Goal: Find specific page/section: Find specific page/section

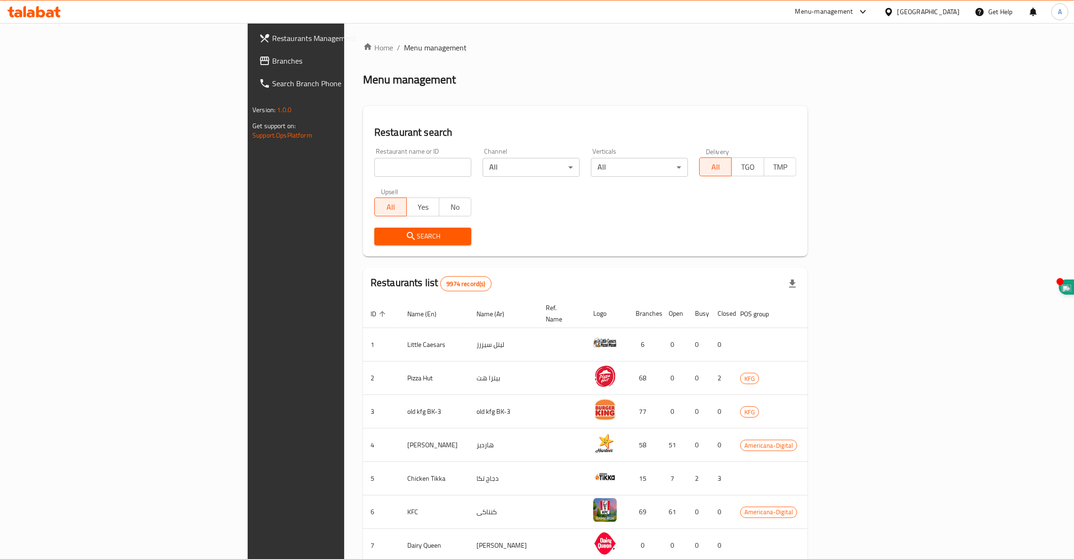
click at [374, 169] on input "search" at bounding box center [422, 167] width 97 height 19
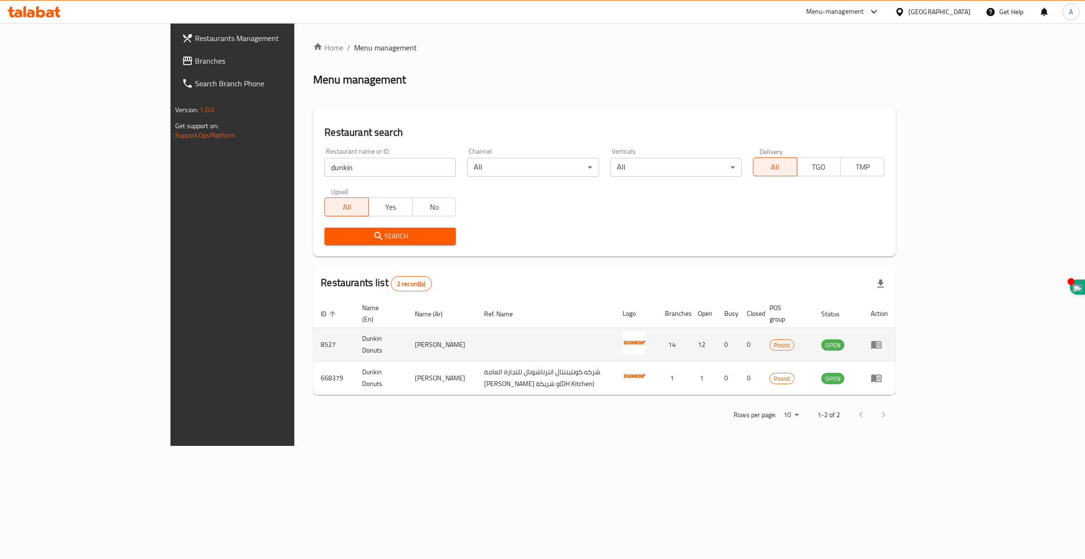
click at [313, 332] on td "8527" at bounding box center [333, 344] width 41 height 33
copy td "8527"
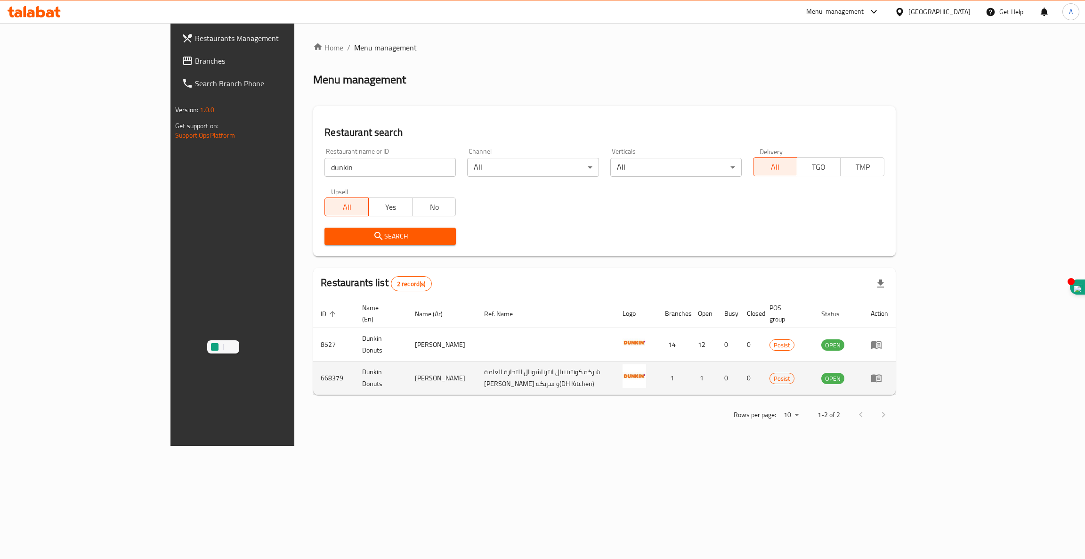
click at [313, 373] on td "668379" at bounding box center [333, 377] width 41 height 33
copy td "668379"
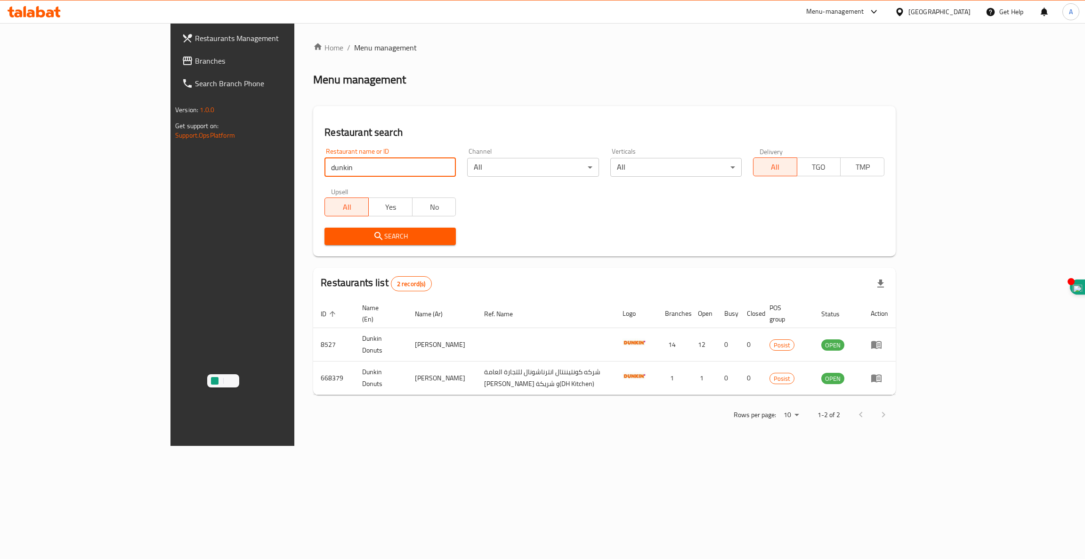
drag, startPoint x: 295, startPoint y: 165, endPoint x: 7, endPoint y: 176, distance: 288.5
click at [171, 176] on div "Restaurants Management Branches Search Branch Phone Version: 1.0.0 Get support …" at bounding box center [543, 234] width 744 height 423
click button "Search" at bounding box center [390, 236] width 131 height 17
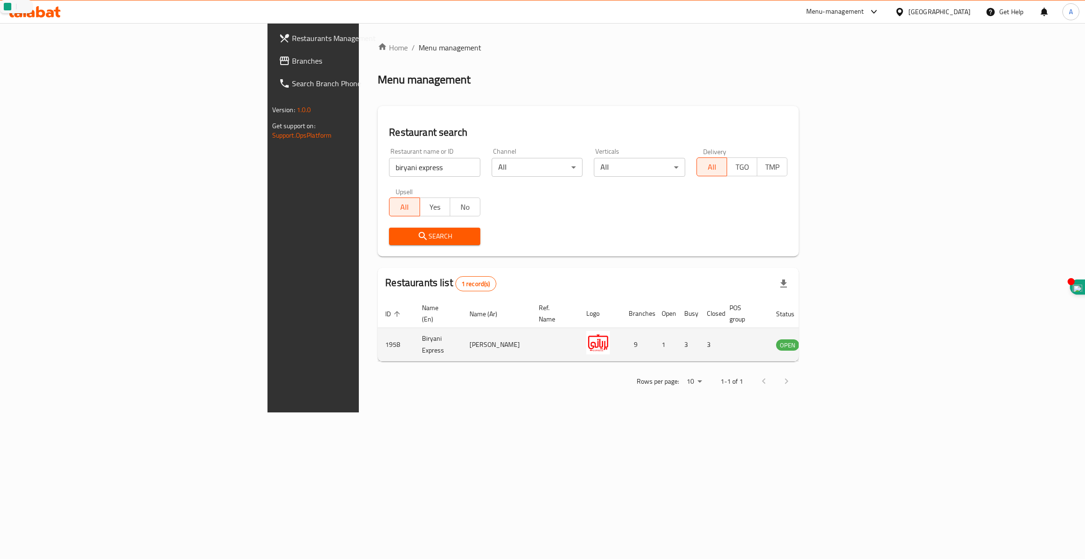
click at [378, 333] on td "1958" at bounding box center [396, 344] width 37 height 33
click at [268, 189] on div "Restaurants Management Branches Search Branch Phone Version: 1.0.0 Get support …" at bounding box center [543, 217] width 551 height 389
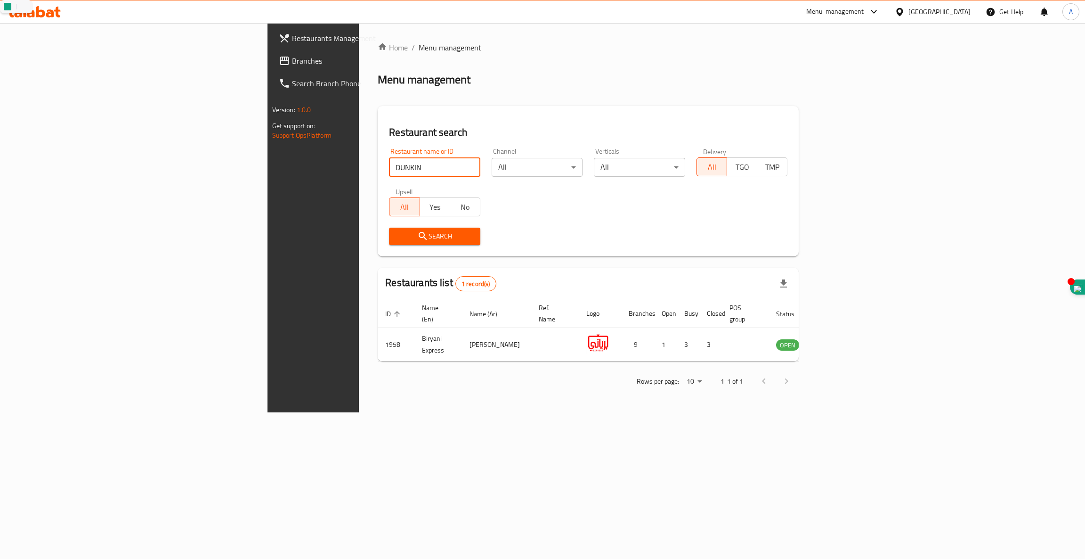
type input "DUNKIN"
click button "Search" at bounding box center [434, 236] width 91 height 17
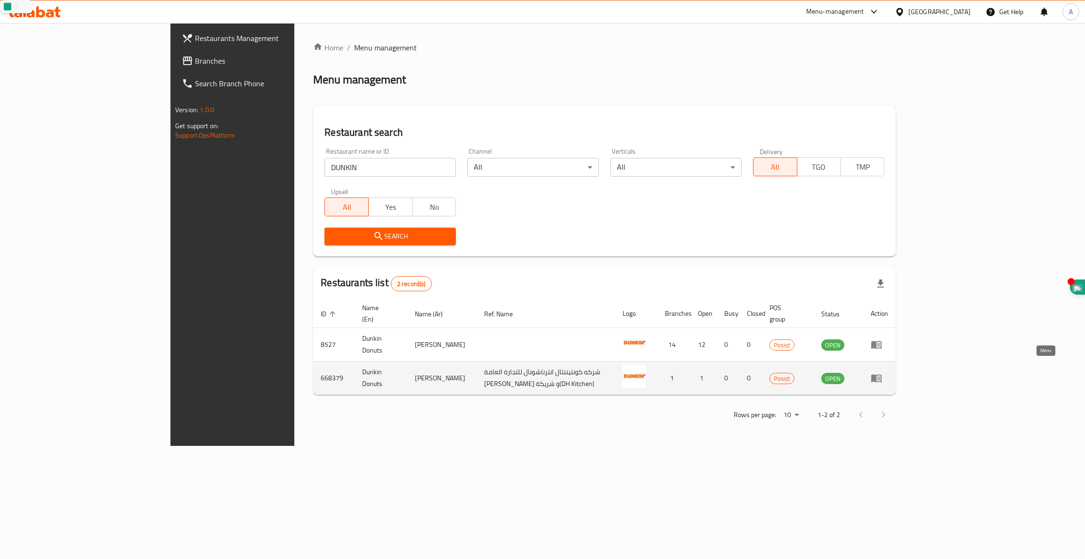
click at [882, 372] on icon "enhanced table" at bounding box center [876, 377] width 11 height 11
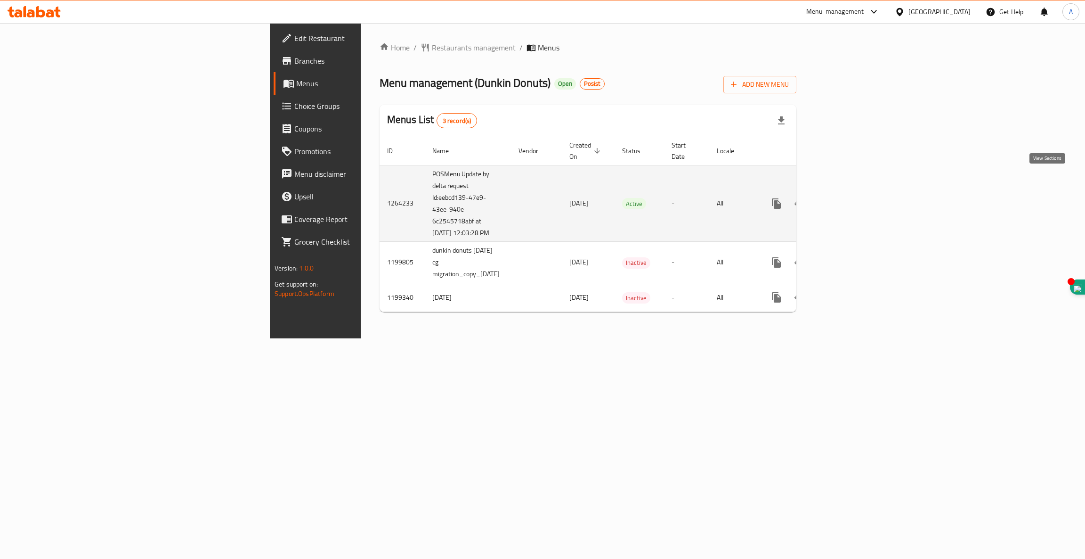
click at [850, 198] on icon "enhanced table" at bounding box center [844, 203] width 11 height 11
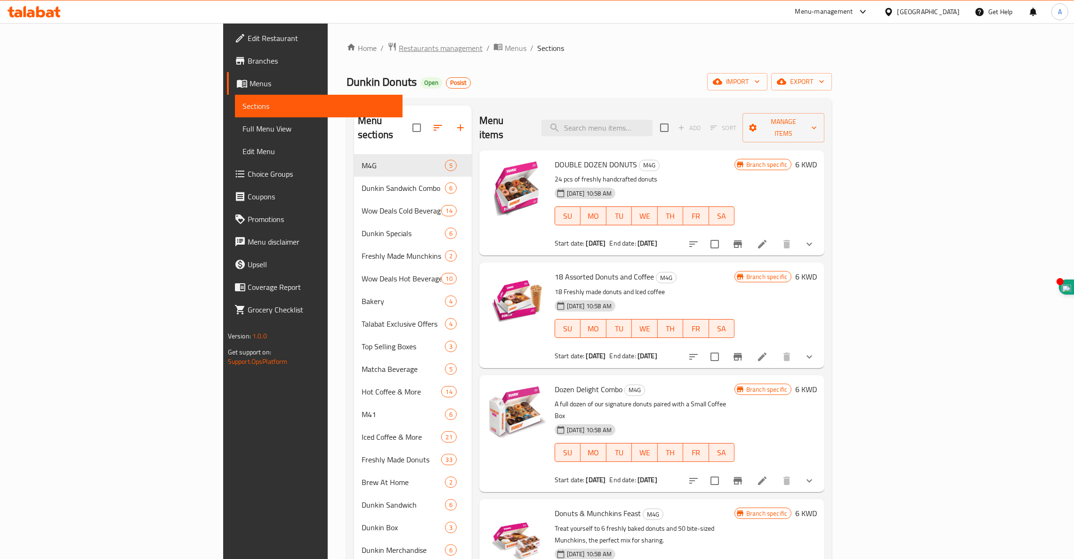
click at [399, 49] on span "Restaurants management" at bounding box center [441, 47] width 84 height 11
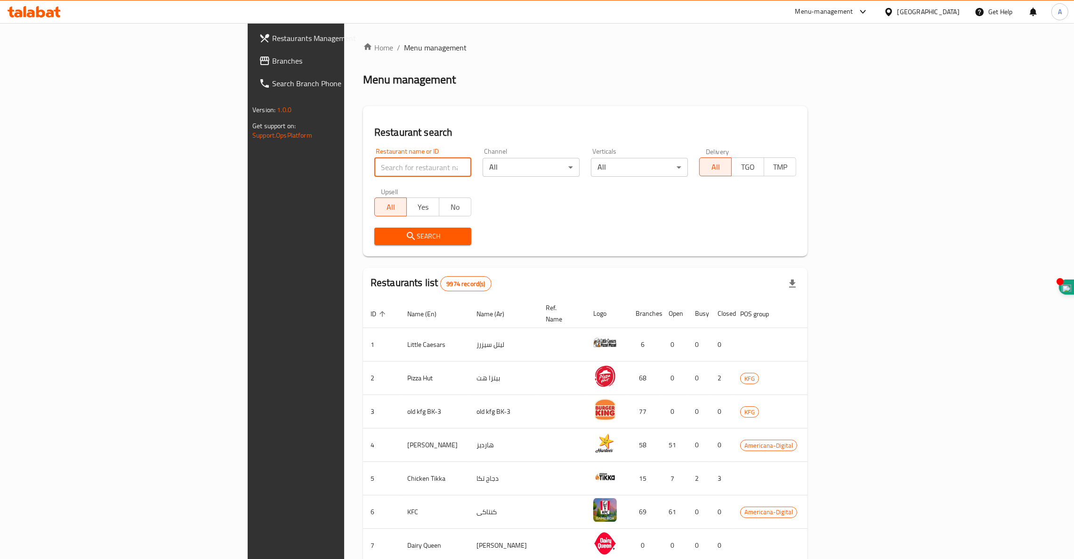
click at [374, 161] on input "search" at bounding box center [422, 167] width 97 height 19
click button "Search" at bounding box center [422, 236] width 97 height 17
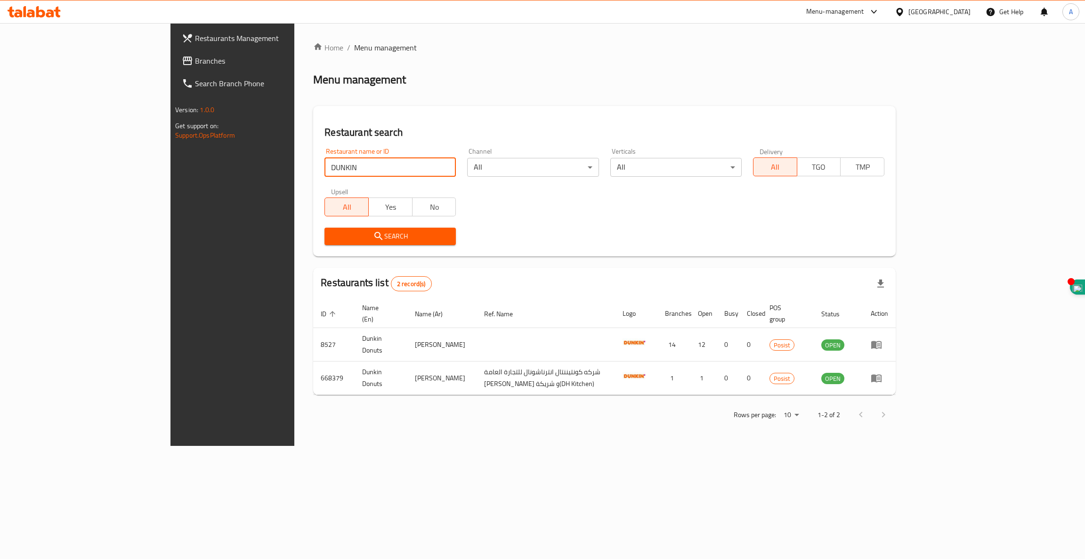
drag, startPoint x: 265, startPoint y: 169, endPoint x: 65, endPoint y: 145, distance: 200.6
click at [171, 145] on div "Restaurants Management Branches Search Branch Phone Version: 1.0.0 Get support …" at bounding box center [543, 234] width 744 height 423
click button "Search" at bounding box center [390, 236] width 131 height 17
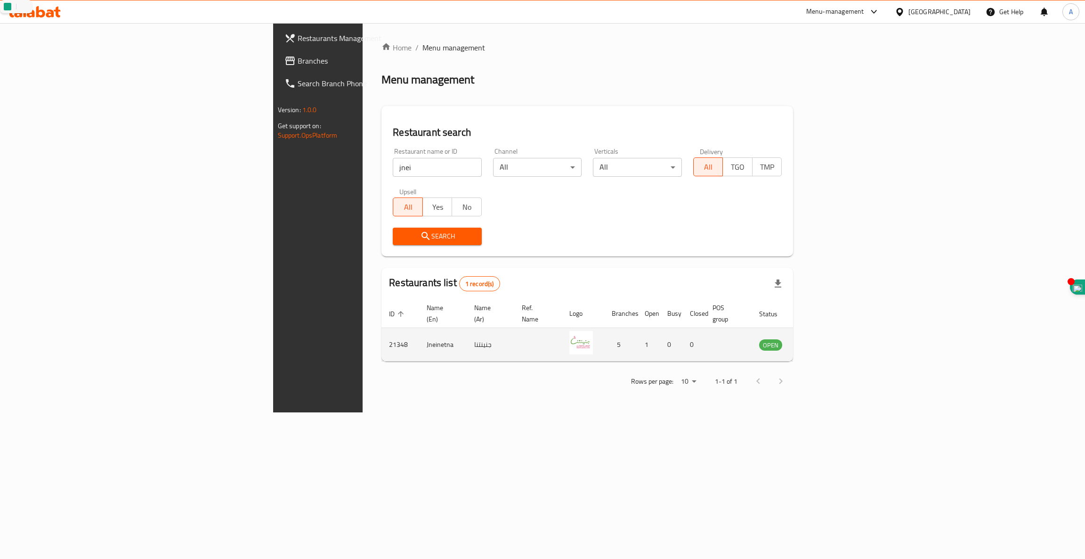
click at [419, 336] on td "Jneinetna" at bounding box center [443, 344] width 48 height 33
copy td "Jneinetna"
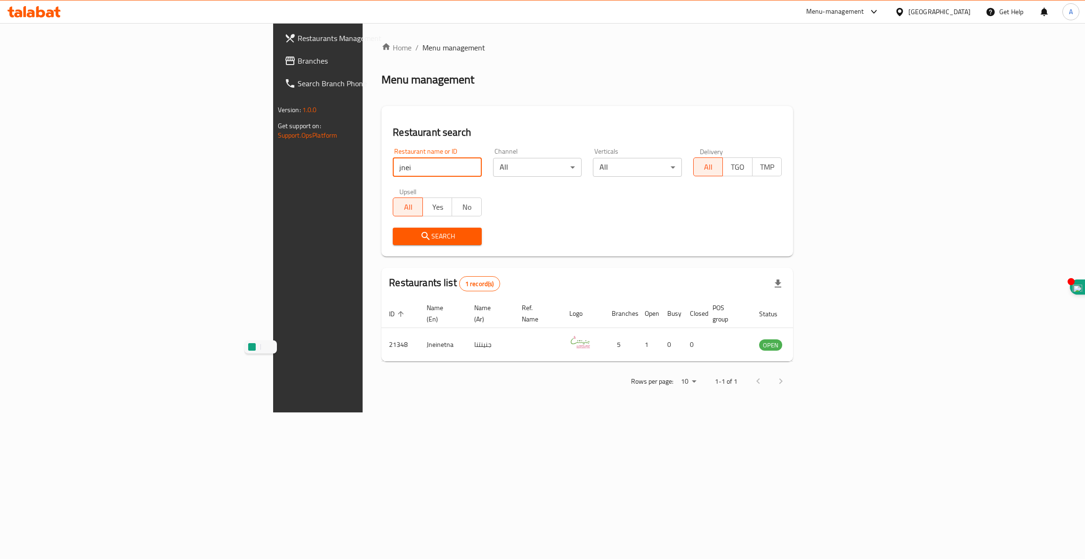
drag, startPoint x: 251, startPoint y: 169, endPoint x: 0, endPoint y: 127, distance: 254.0
click at [273, 127] on div "Restaurants Management Branches Search Branch Phone Version: 1.0.0 Get support …" at bounding box center [542, 217] width 539 height 389
type input "K"
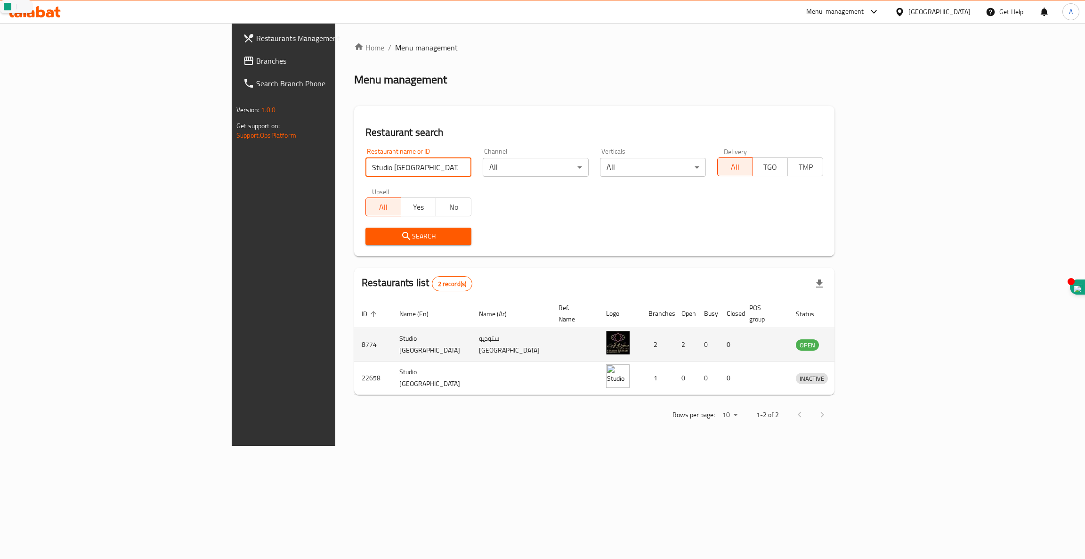
click at [354, 339] on td "8774" at bounding box center [373, 344] width 38 height 33
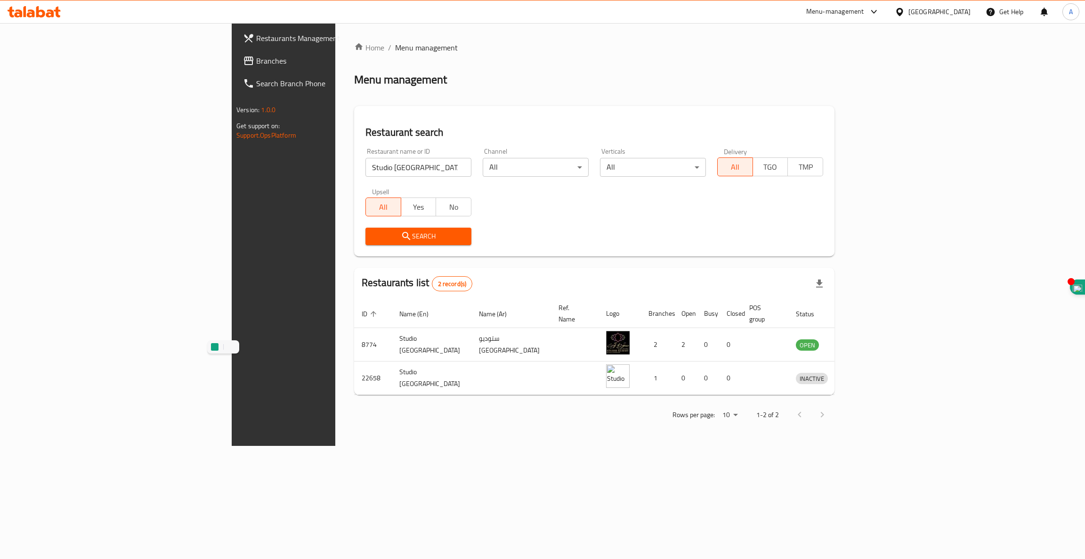
drag, startPoint x: 247, startPoint y: 167, endPoint x: 126, endPoint y: 173, distance: 120.8
click at [232, 173] on div "Restaurants Management Branches Search Branch Phone Version: 1.0.0 Get support …" at bounding box center [543, 234] width 622 height 423
type input "jnei"
click button "Search" at bounding box center [419, 236] width 106 height 17
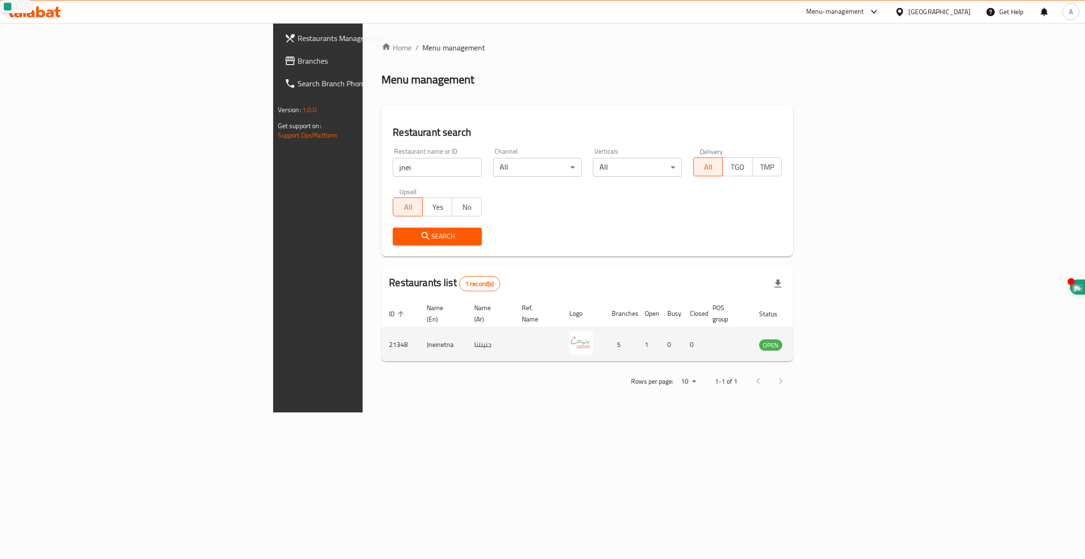
click at [382, 332] on td "21348" at bounding box center [401, 344] width 38 height 33
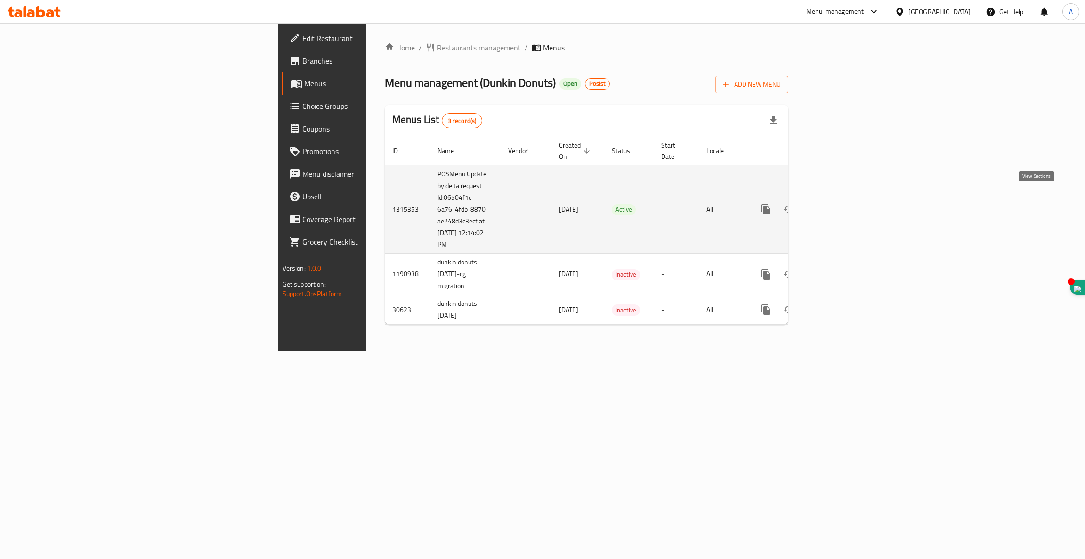
click at [840, 203] on icon "enhanced table" at bounding box center [834, 208] width 11 height 11
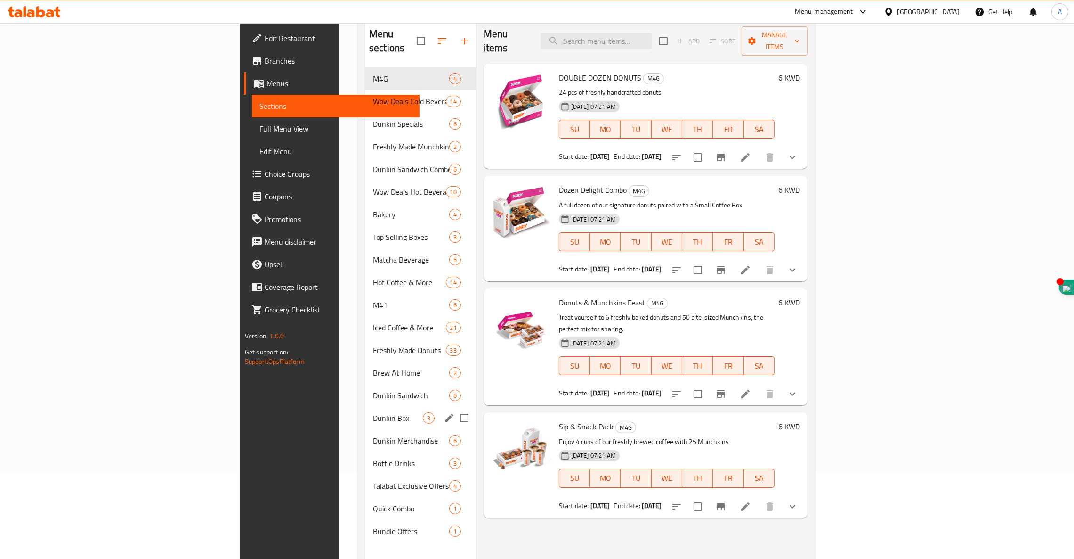
scroll to position [87, 0]
